Goal: Information Seeking & Learning: Learn about a topic

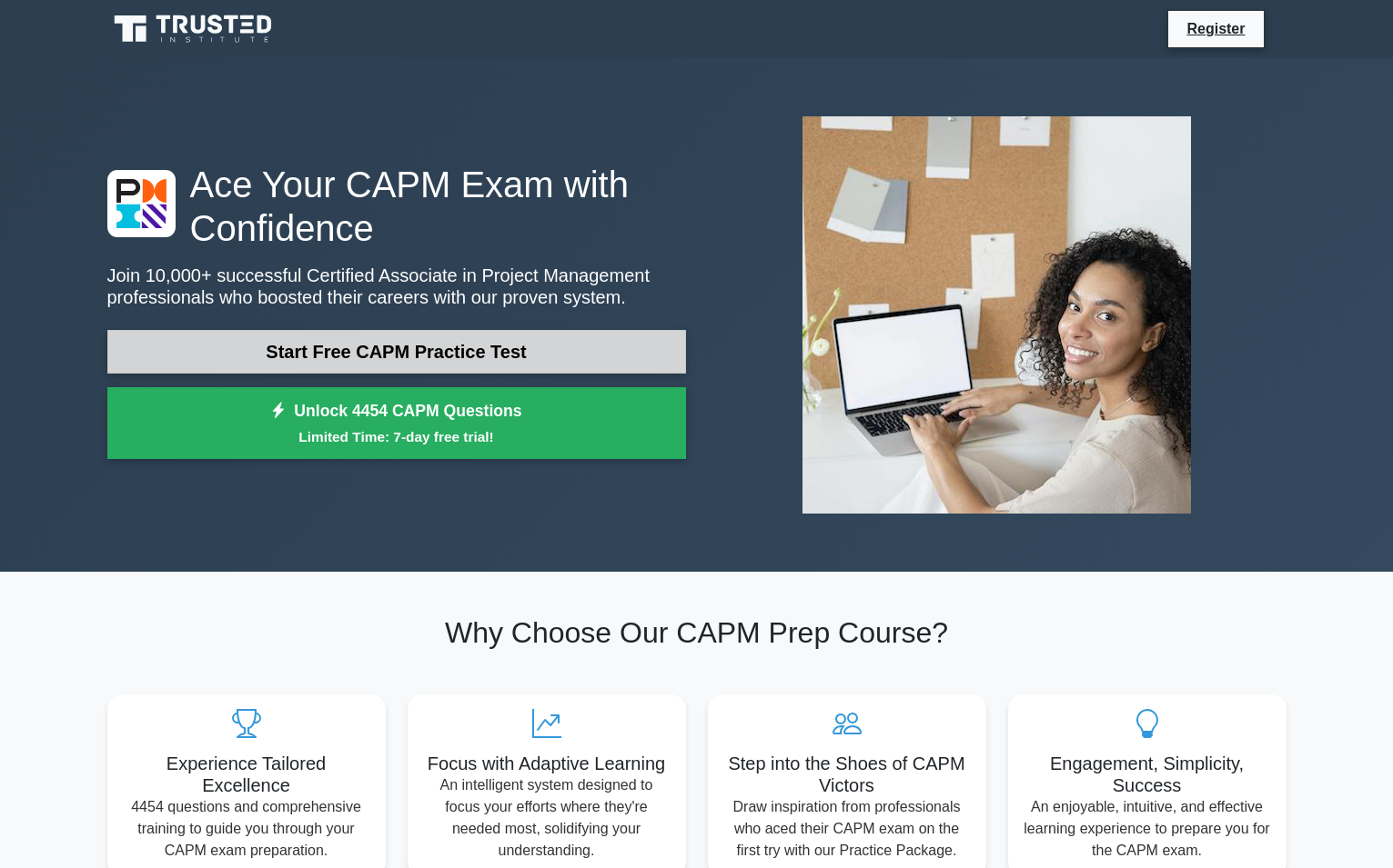
click at [370, 365] on link "Start Free CAPM Practice Test" at bounding box center [396, 352] width 579 height 44
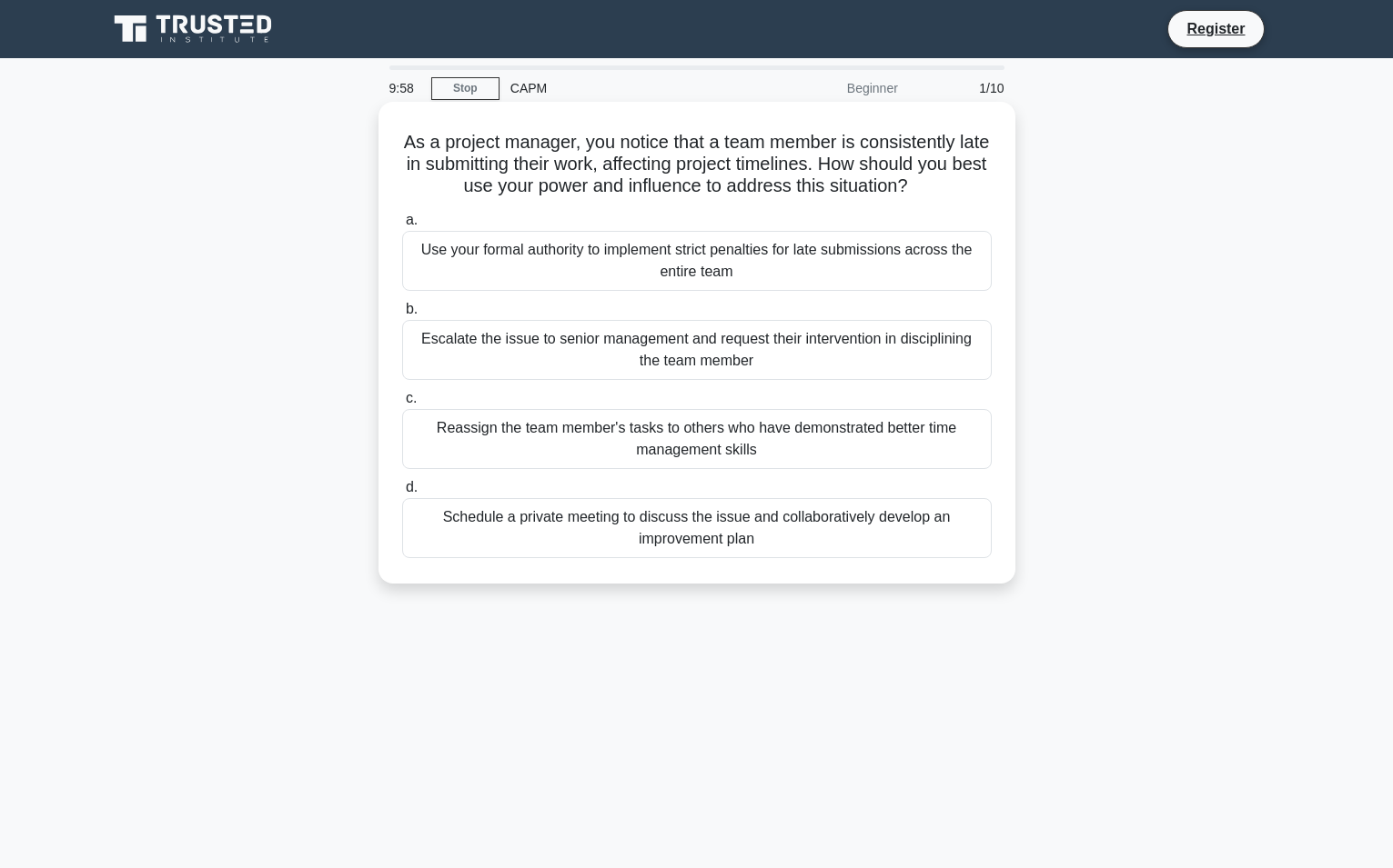
click at [657, 271] on div "Use your formal authority to implement strict penalties for late submissions ac…" at bounding box center [697, 260] width 589 height 60
click at [402, 226] on input "a. Use your formal authority to implement strict penalties for late submissions…" at bounding box center [402, 221] width 0 height 11
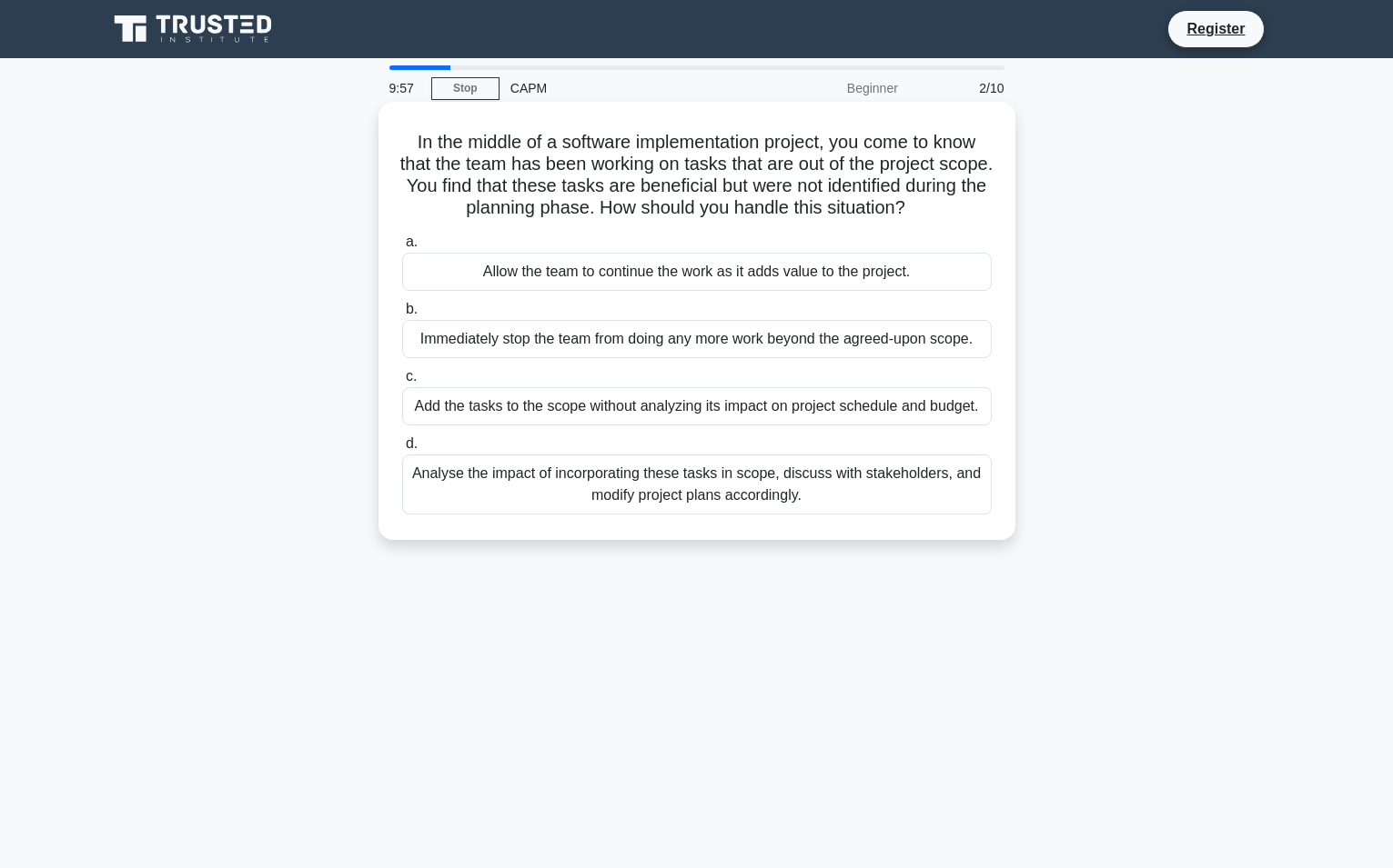
click at [657, 272] on div "Allow the team to continue the work as it adds value to the project." at bounding box center [697, 272] width 589 height 38
click at [402, 248] on input "a. Allow the team to continue the work as it adds value to the project." at bounding box center [402, 242] width 0 height 11
